Goal: Task Accomplishment & Management: Manage account settings

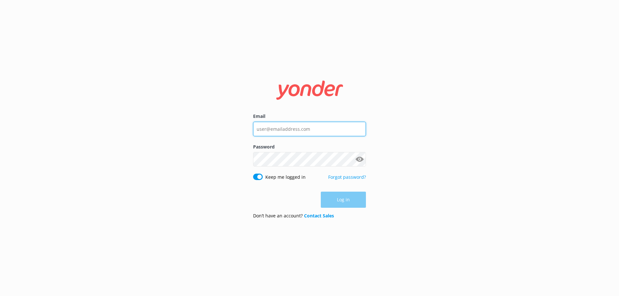
click at [316, 131] on input "Email" at bounding box center [309, 129] width 113 height 15
type input "[EMAIL_ADDRESS][DOMAIN_NAME]"
